Goal: Transaction & Acquisition: Obtain resource

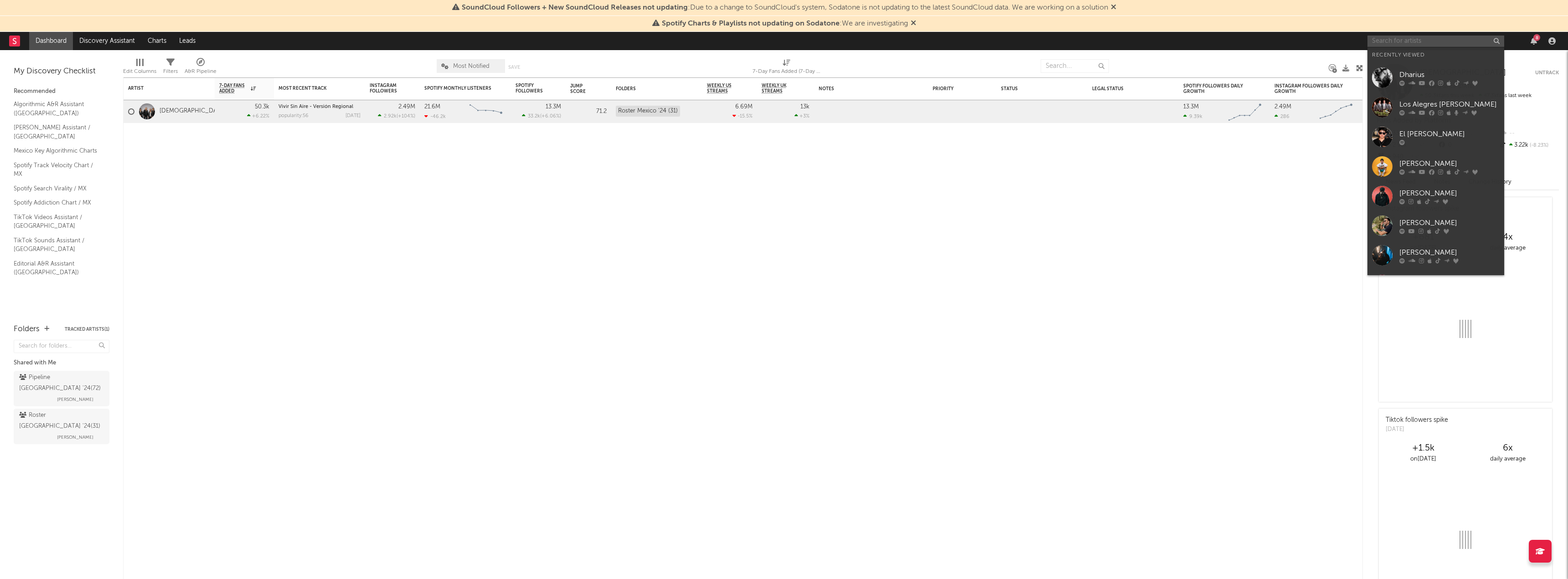
click at [1378, 38] on input "text" at bounding box center [1436, 41] width 137 height 12
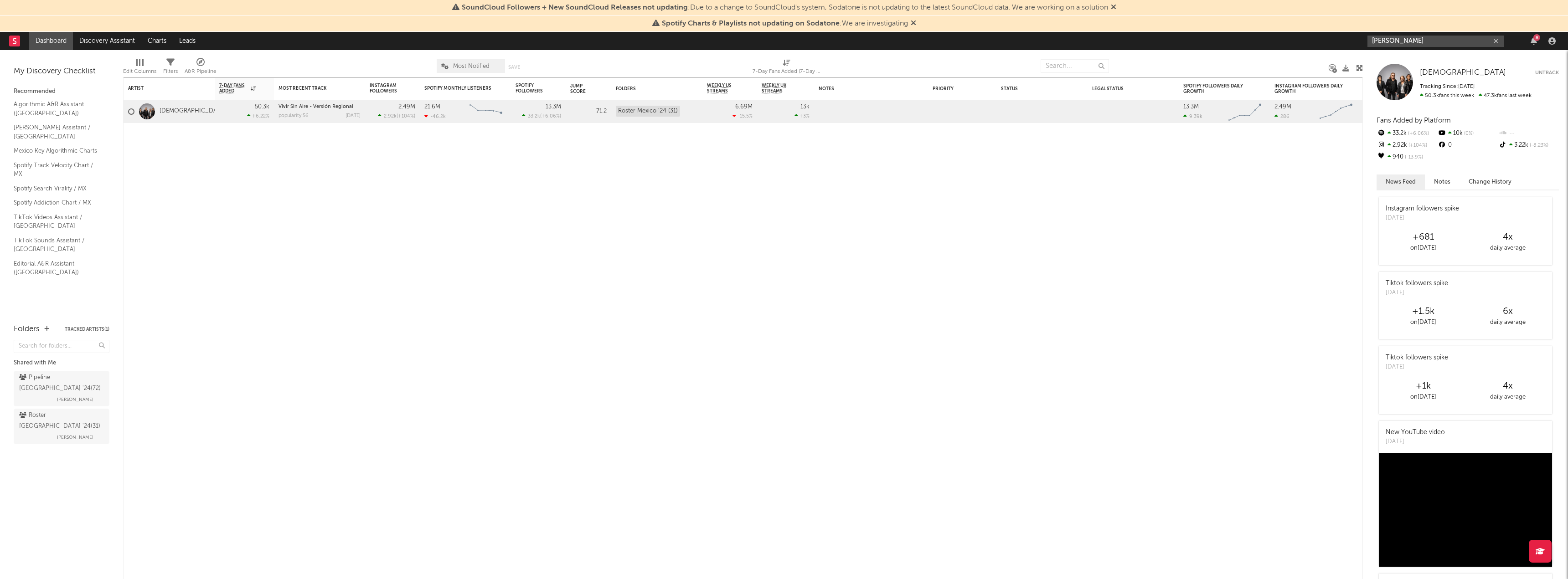
click at [1424, 39] on input "[PERSON_NAME]" at bounding box center [1436, 41] width 137 height 12
type input "[PERSON_NAME]"
click at [1422, 55] on div "[PERSON_NAME]" at bounding box center [1449, 59] width 100 height 11
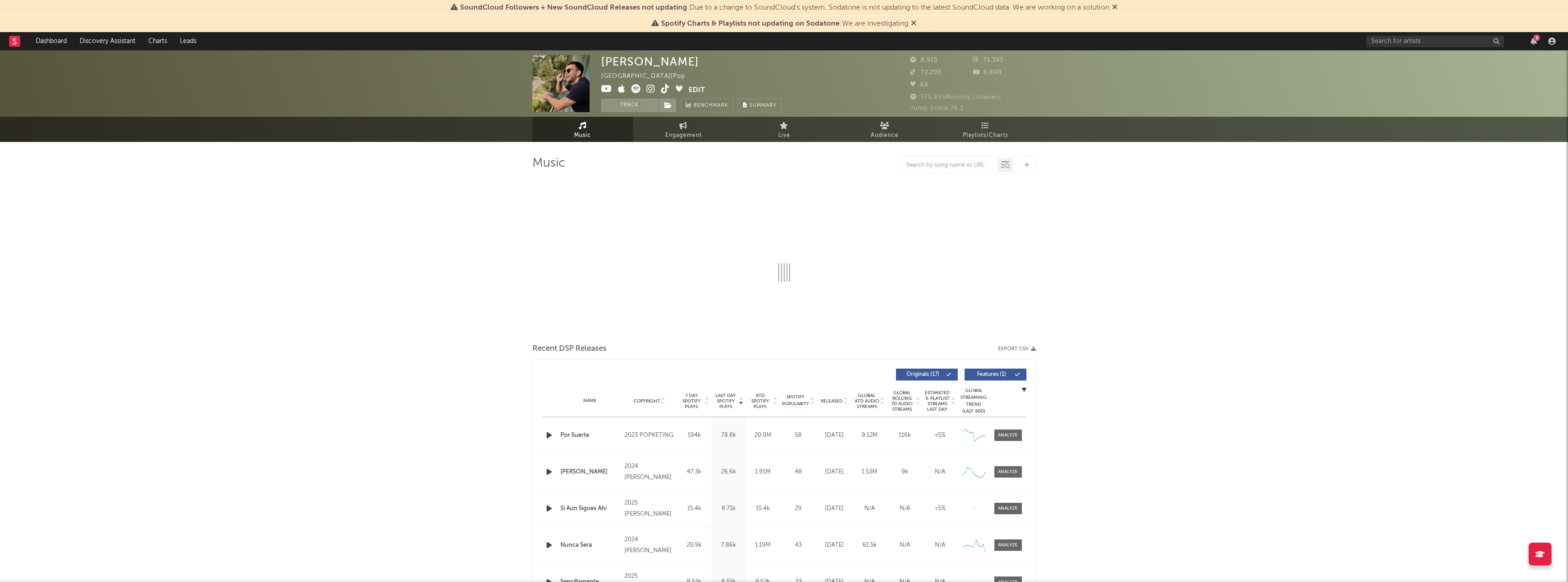
select select "6m"
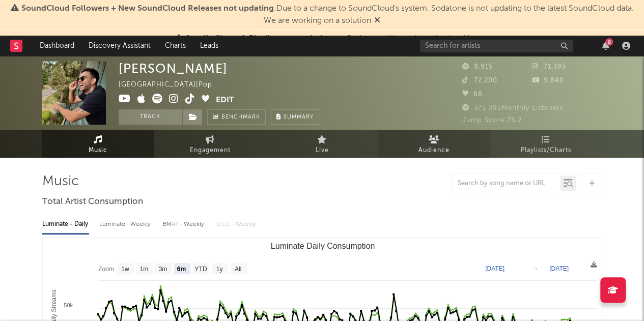
click at [429, 148] on span "Audience" at bounding box center [434, 151] width 31 height 12
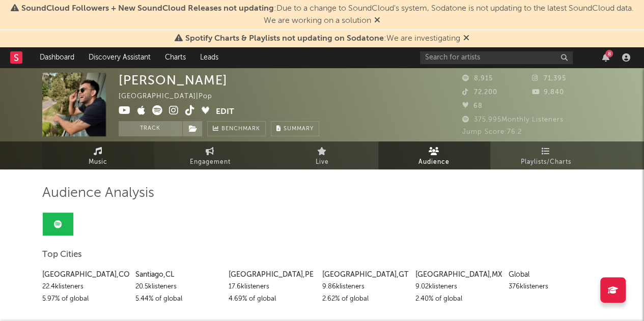
click at [89, 150] on link "Music" at bounding box center [98, 156] width 112 height 28
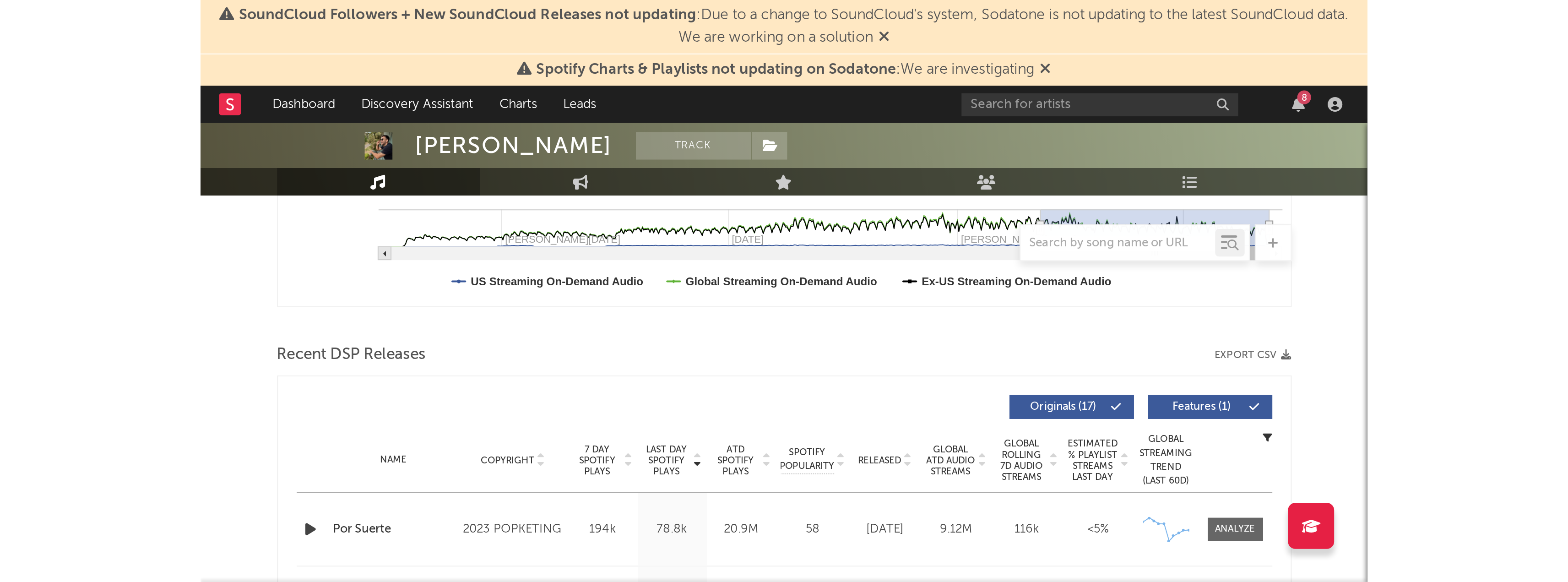
scroll to position [255, 0]
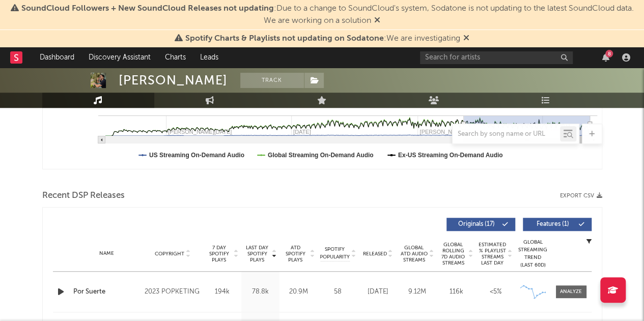
click at [571, 193] on button "Export CSV" at bounding box center [581, 196] width 42 height 6
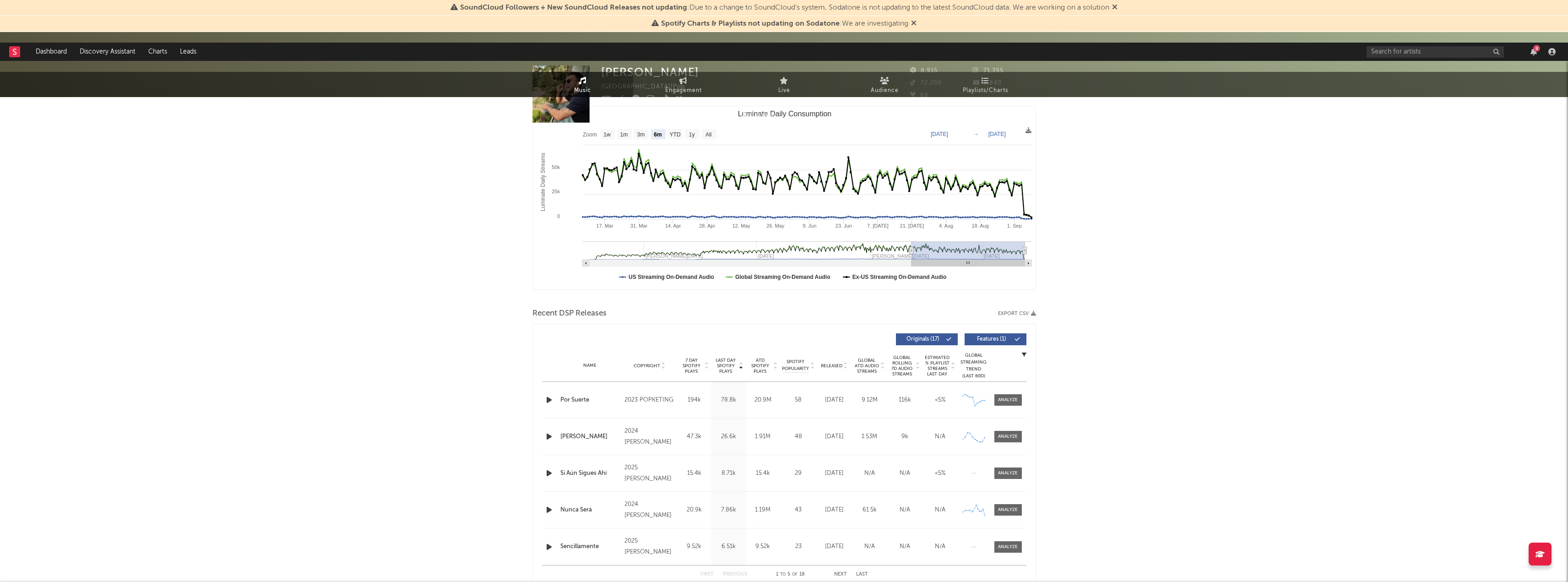
scroll to position [0, 0]
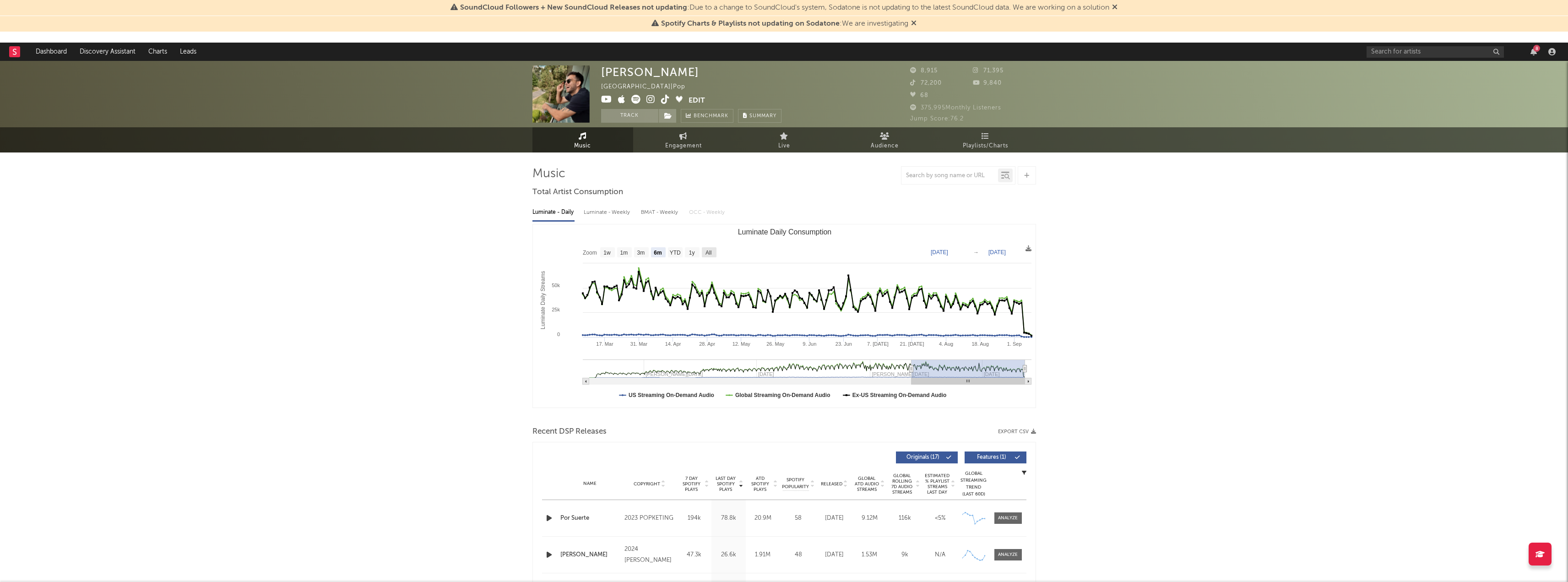
click at [714, 254] on rect "Luminate Daily Consumption" at bounding box center [709, 252] width 14 height 10
select select "All"
type input "[DATE]"
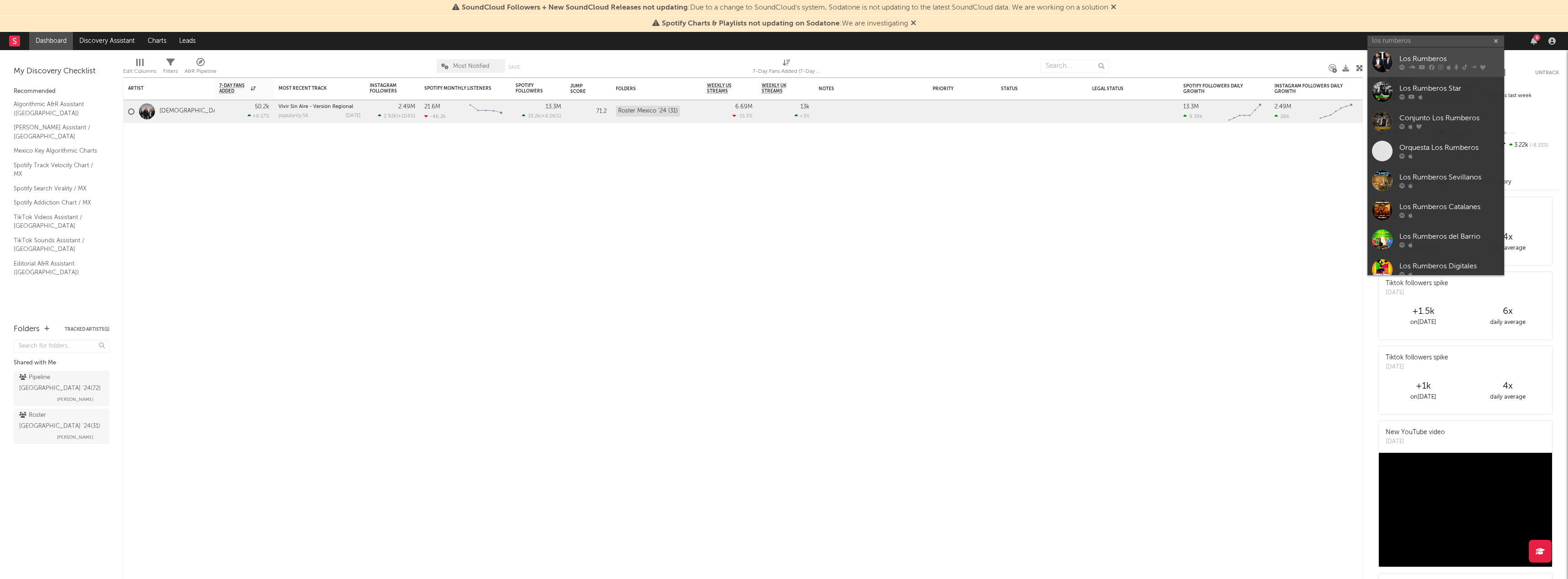
type input "los rumberos"
click at [1421, 62] on div "Los Rumberos" at bounding box center [1449, 59] width 100 height 11
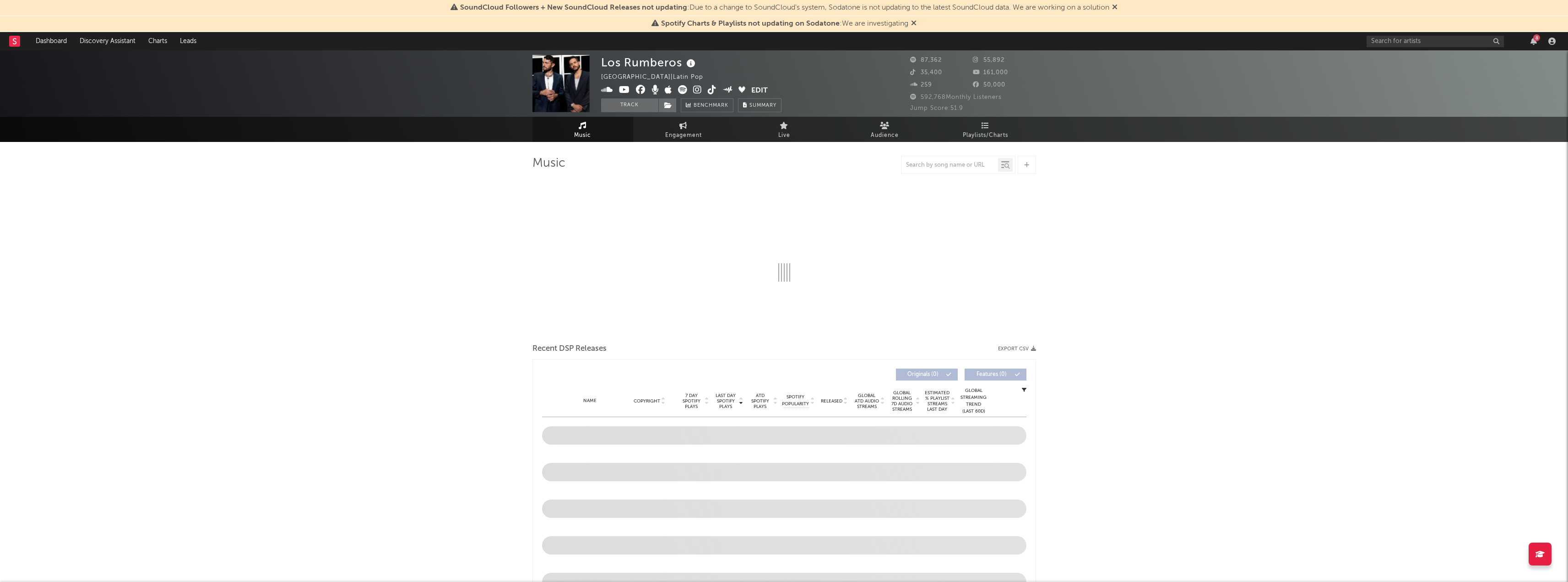
select select "6m"
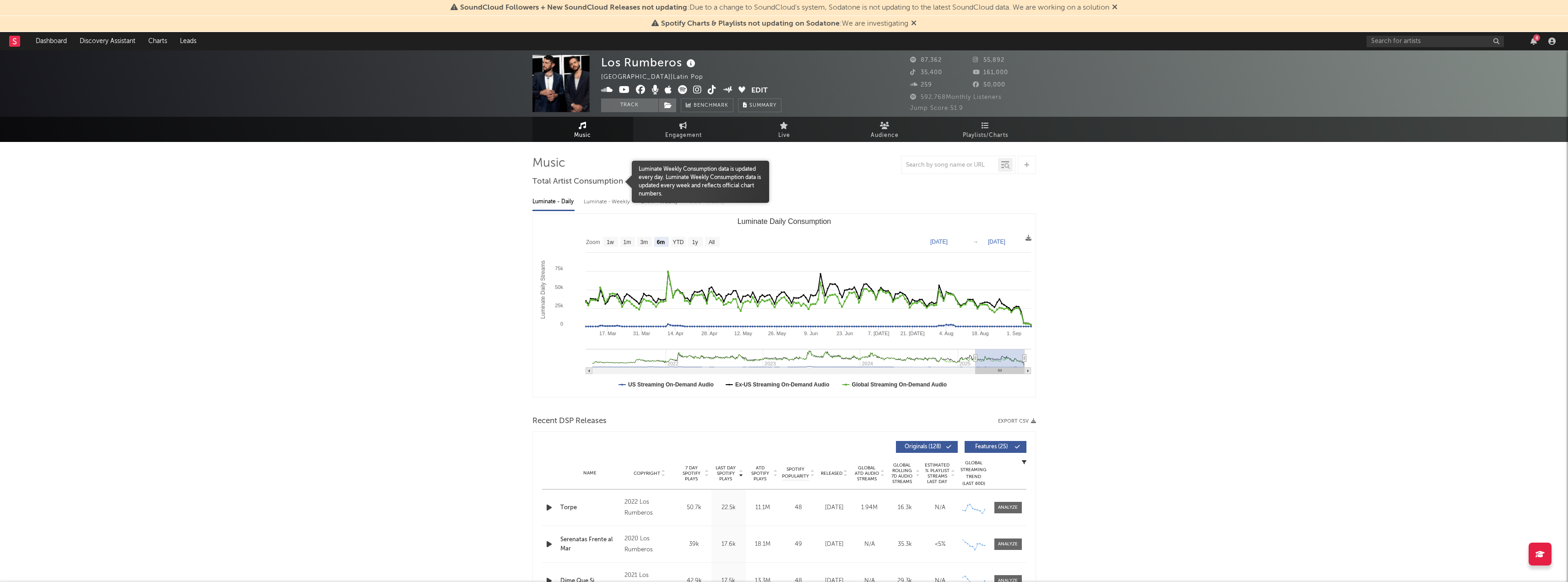
click at [689, 134] on span "Engagement" at bounding box center [683, 136] width 37 height 11
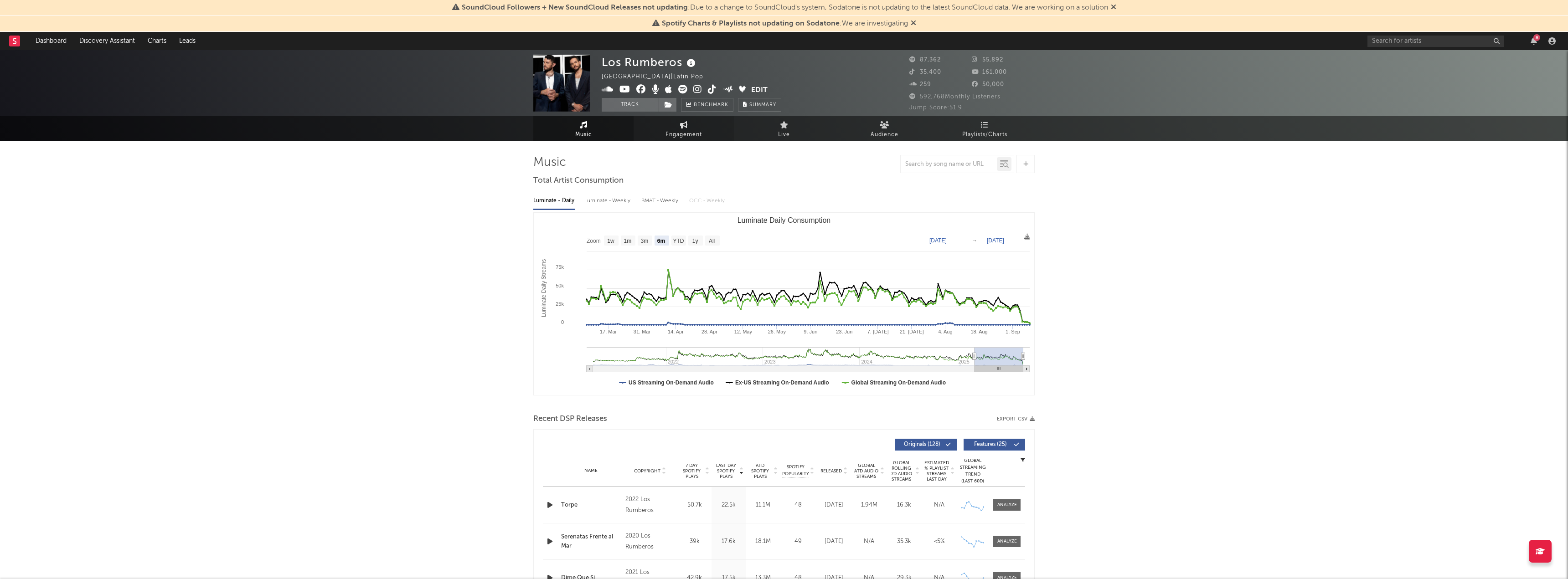
select select "1w"
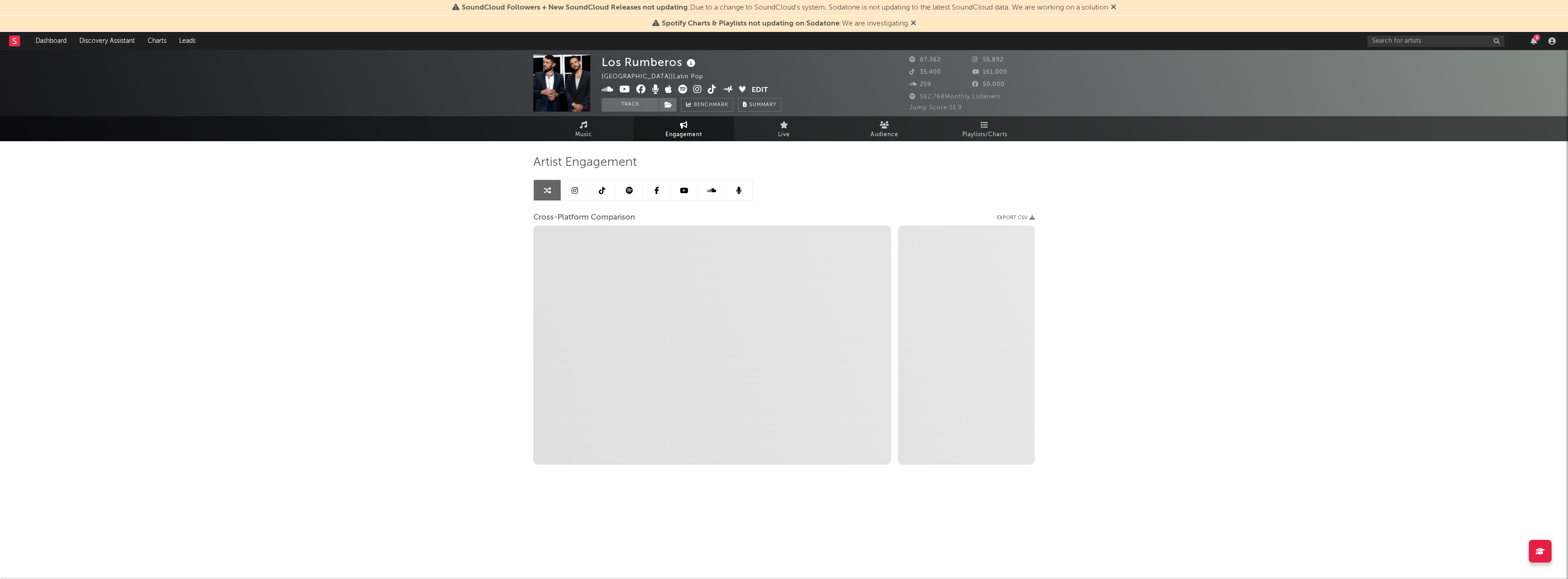
select select "1m"
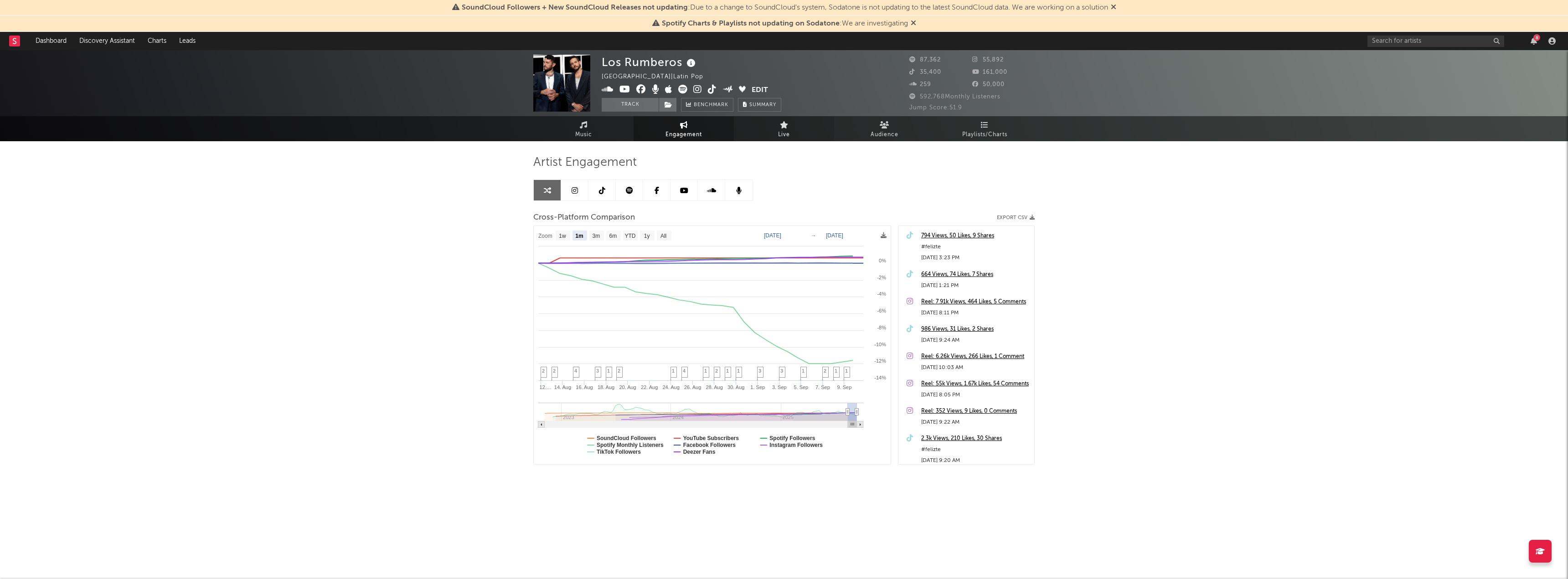
click at [763, 120] on link "Live" at bounding box center [784, 129] width 100 height 25
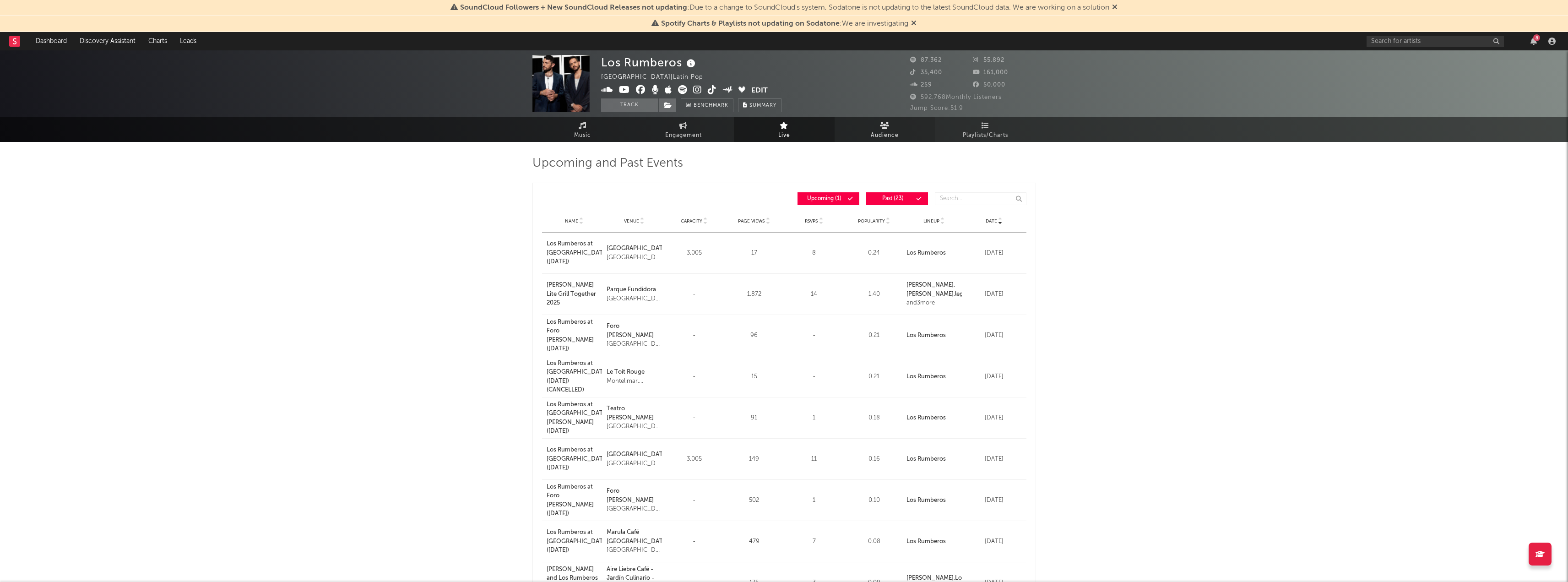
click at [888, 133] on span "Audience" at bounding box center [885, 136] width 28 height 11
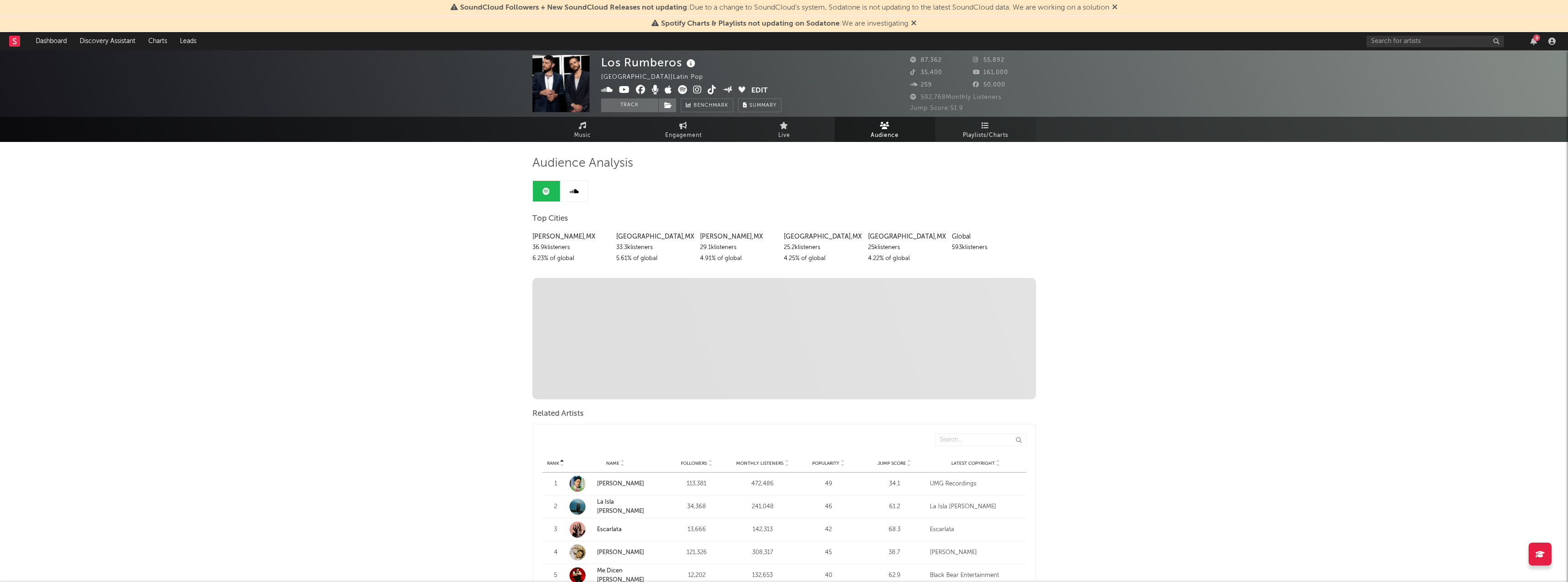
click at [974, 134] on span "Playlists/Charts" at bounding box center [985, 136] width 45 height 11
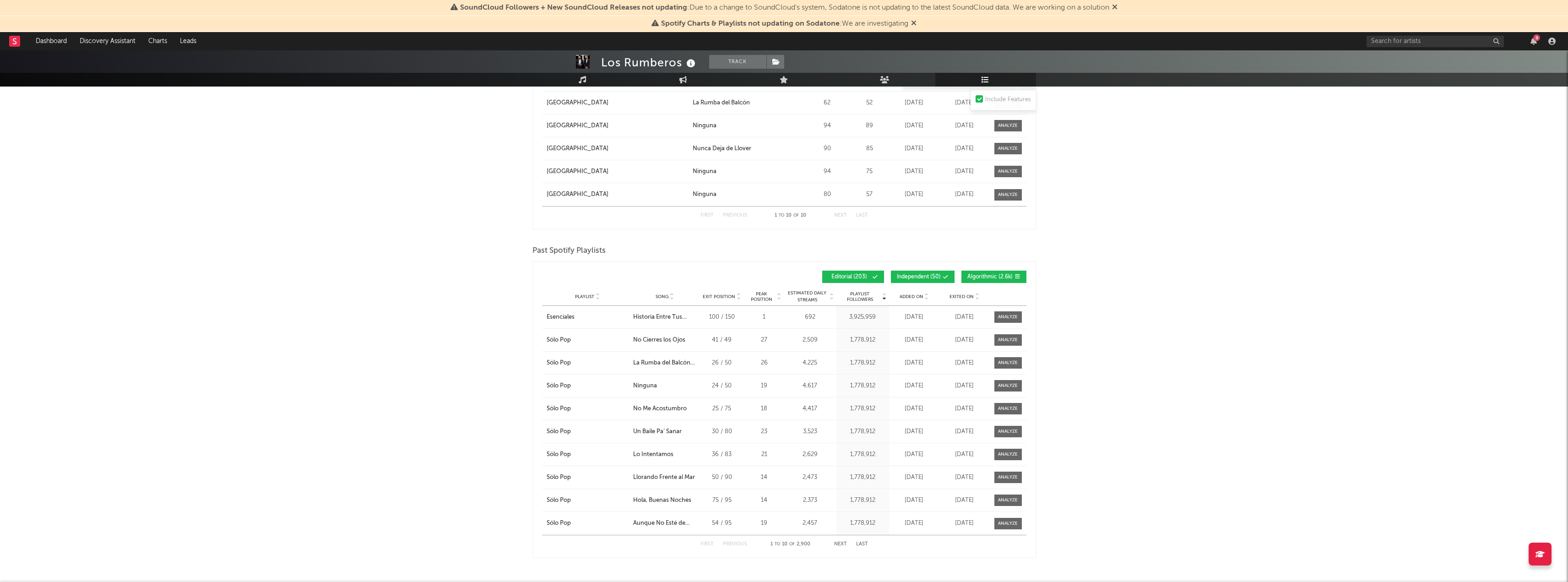
scroll to position [916, 0]
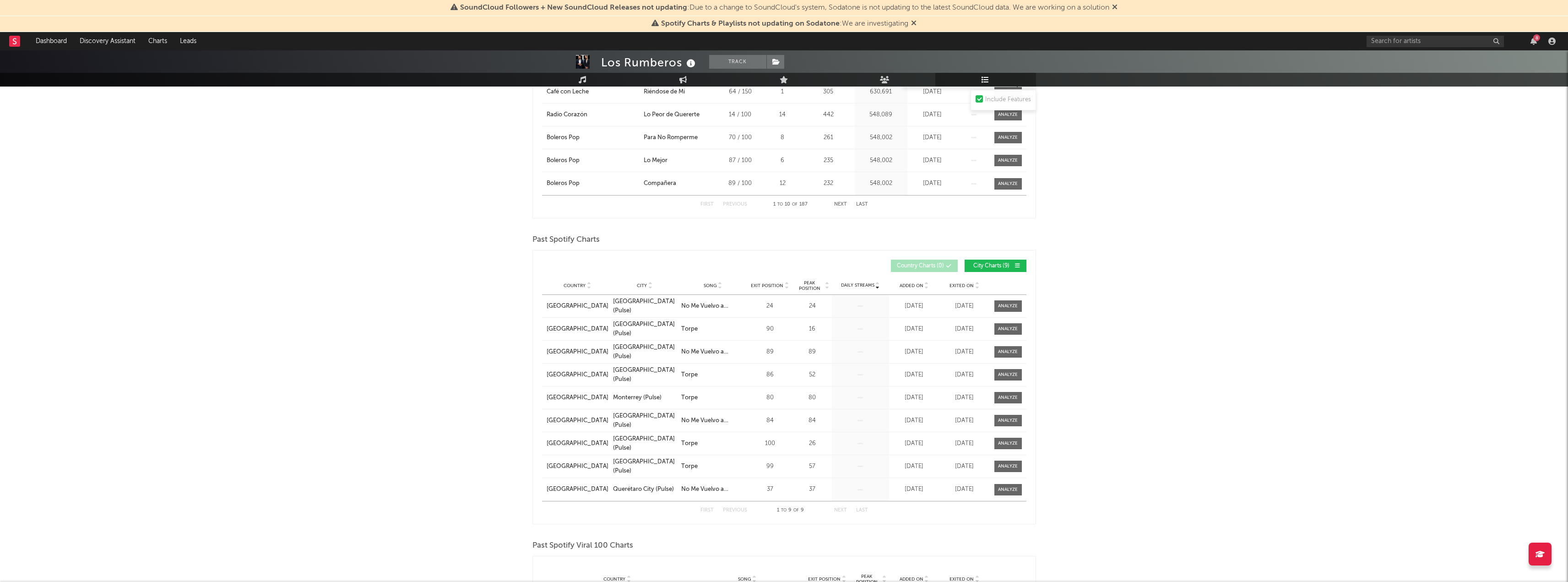
click at [1252, 318] on div "Los Rumberos Track Mexico | Latin Pop Edit Track Benchmark Summary 87,362 55,89…" at bounding box center [784, 478] width 1568 height 1495
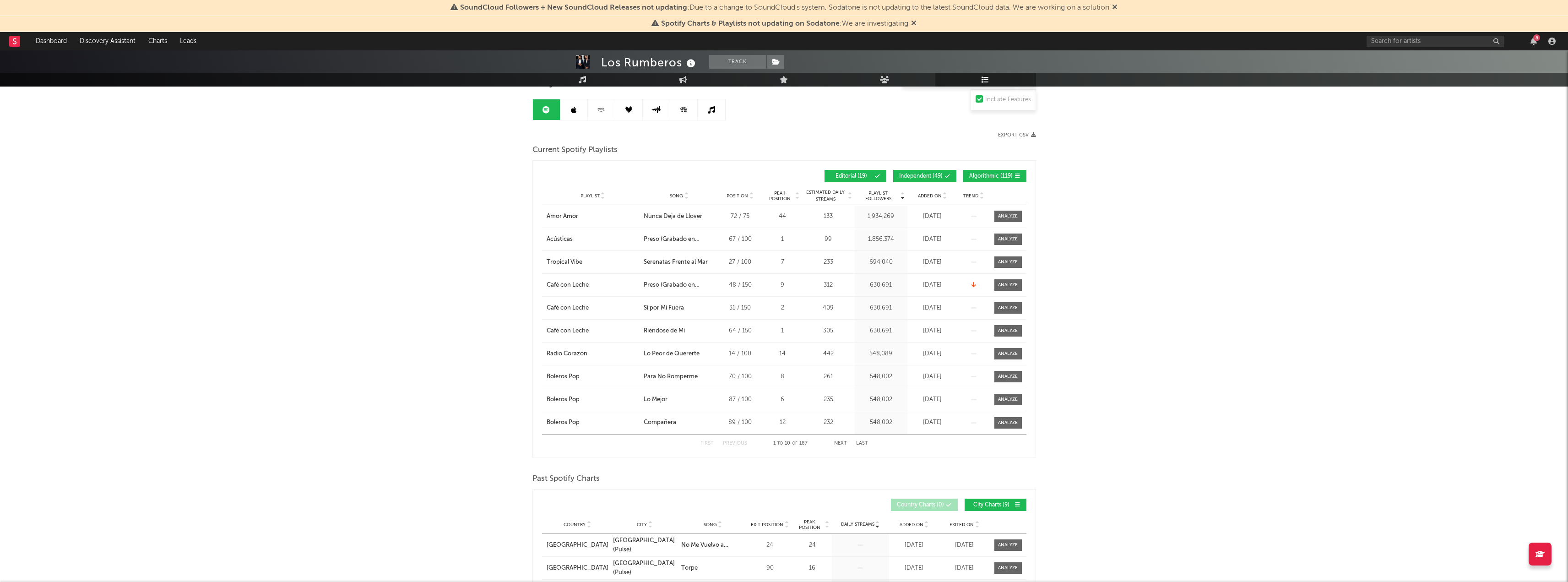
scroll to position [0, 0]
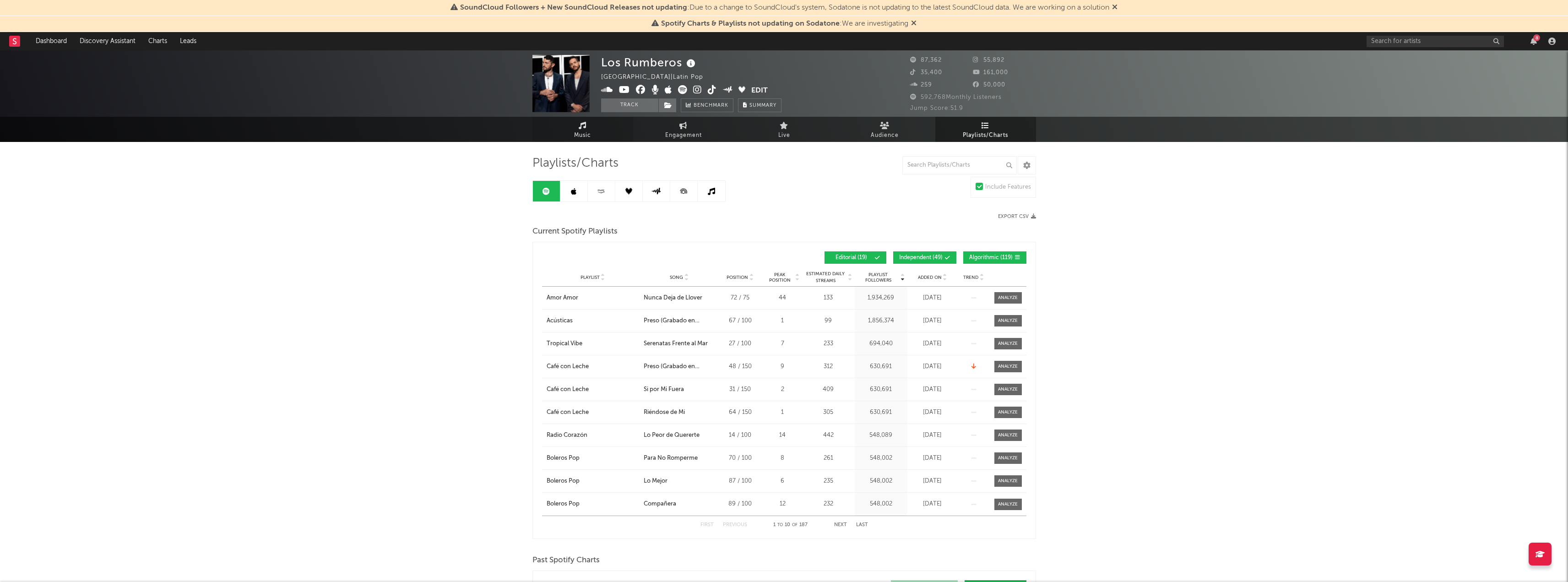
click at [581, 123] on icon at bounding box center [583, 125] width 8 height 7
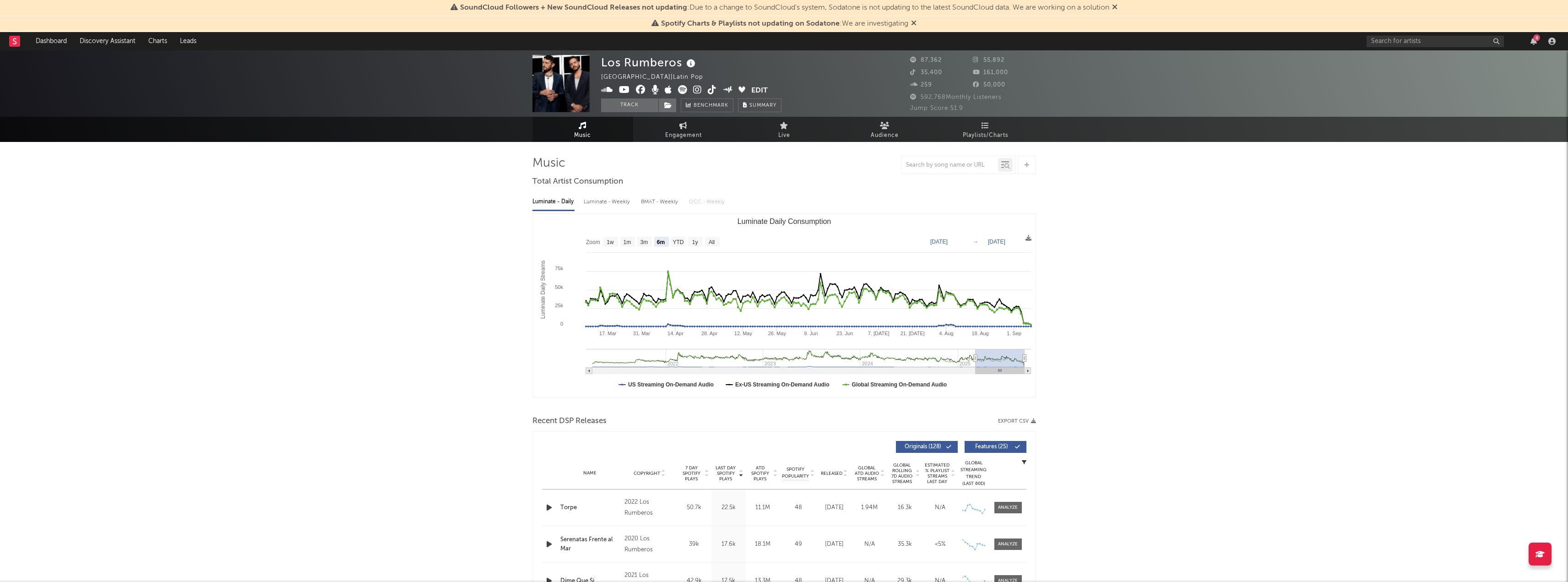
click at [1018, 419] on button "Export CSV" at bounding box center [1017, 421] width 38 height 5
click at [1434, 46] on input "text" at bounding box center [1435, 41] width 138 height 12
click at [708, 235] on rect "Luminate Daily Consumption" at bounding box center [784, 306] width 503 height 184
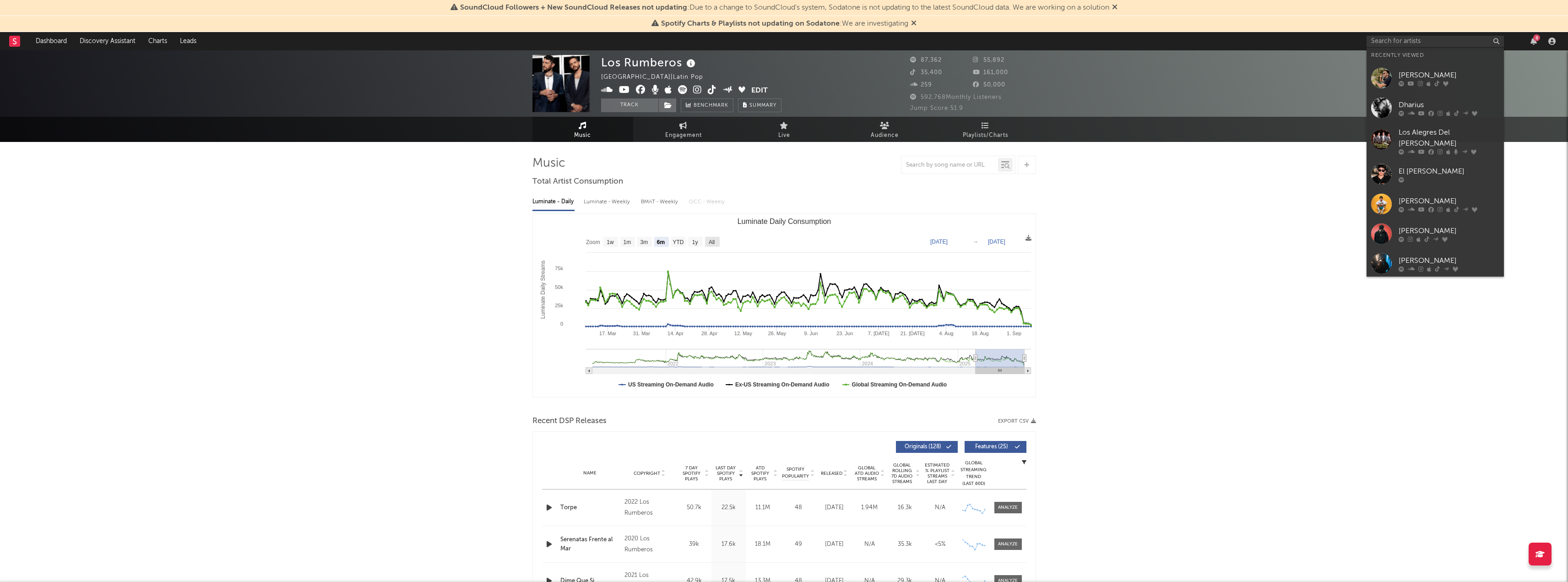
click at [712, 243] on text "All" at bounding box center [711, 242] width 6 height 6
select select "All"
type input "2021-03-31"
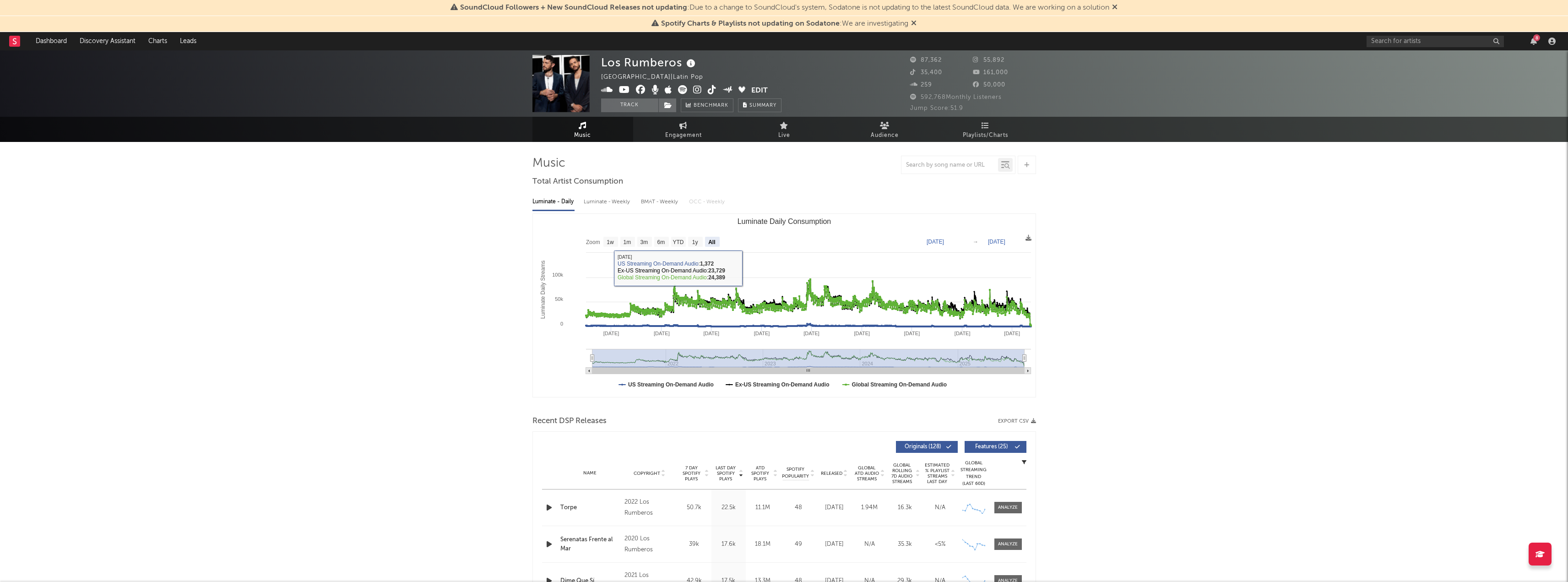
click at [602, 209] on div "Luminate - Weekly" at bounding box center [607, 201] width 48 height 15
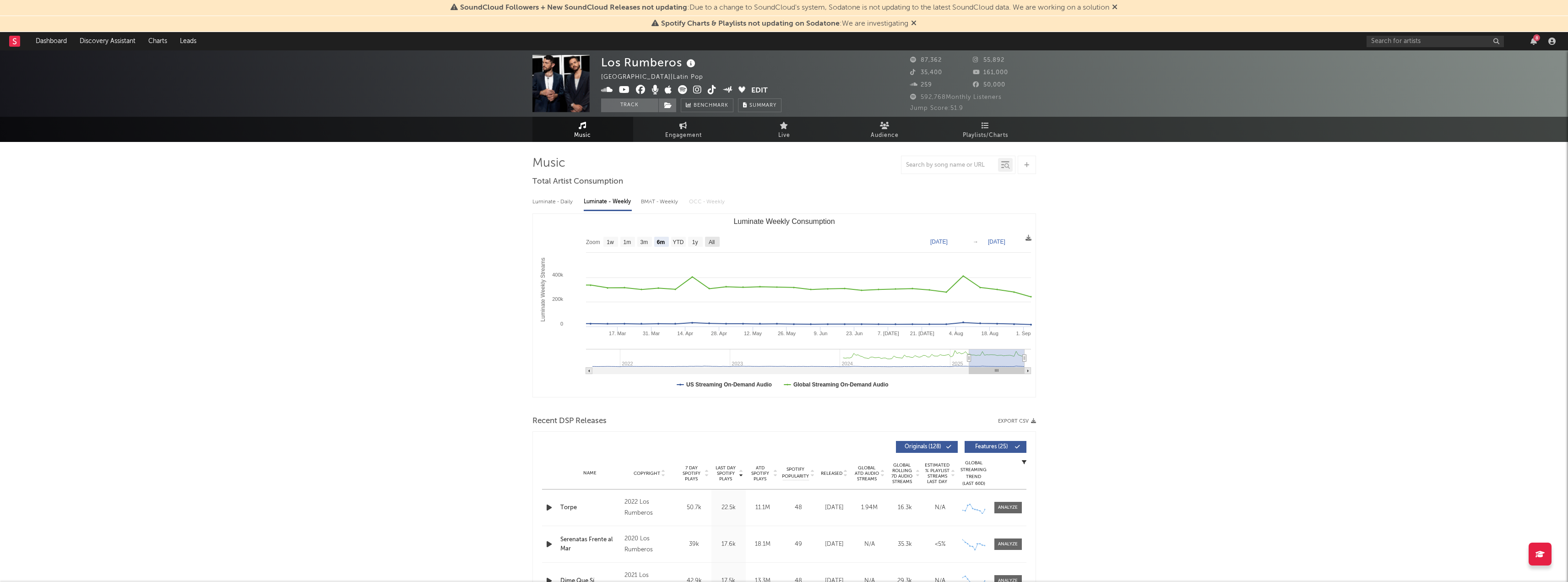
click at [713, 243] on text "All" at bounding box center [711, 242] width 6 height 6
select select "All"
type input "2021-09-30"
